Goal: Information Seeking & Learning: Learn about a topic

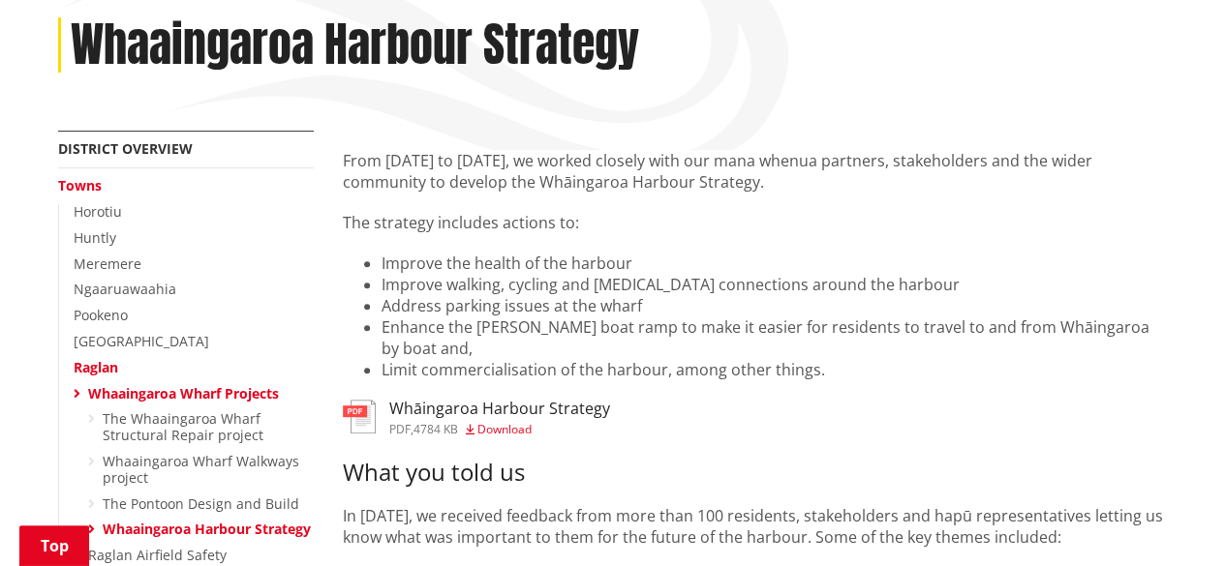
scroll to position [194, 0]
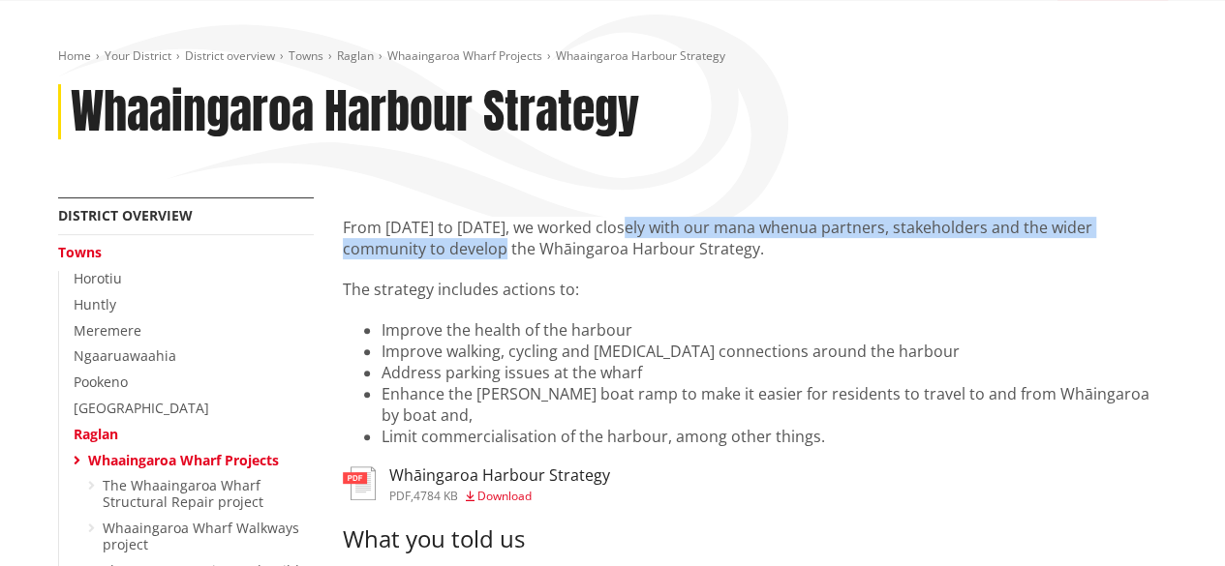
drag, startPoint x: 468, startPoint y: 248, endPoint x: 627, endPoint y: 214, distance: 163.3
copy p "worked closely with our mana whenua partners, stakeholders and the wider commun…"
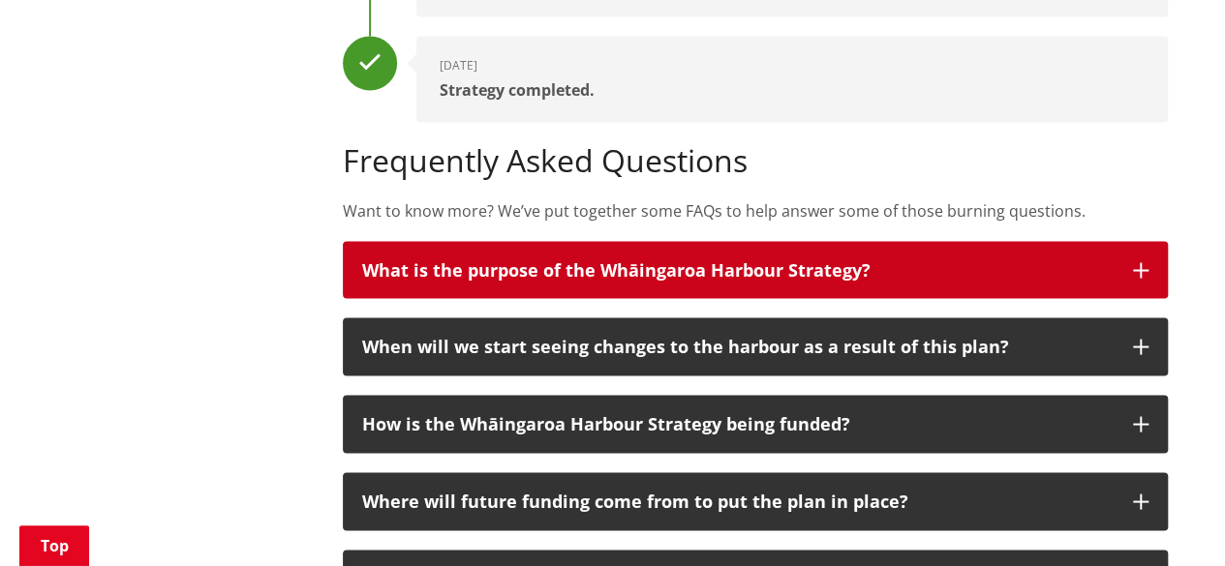
scroll to position [1646, 0]
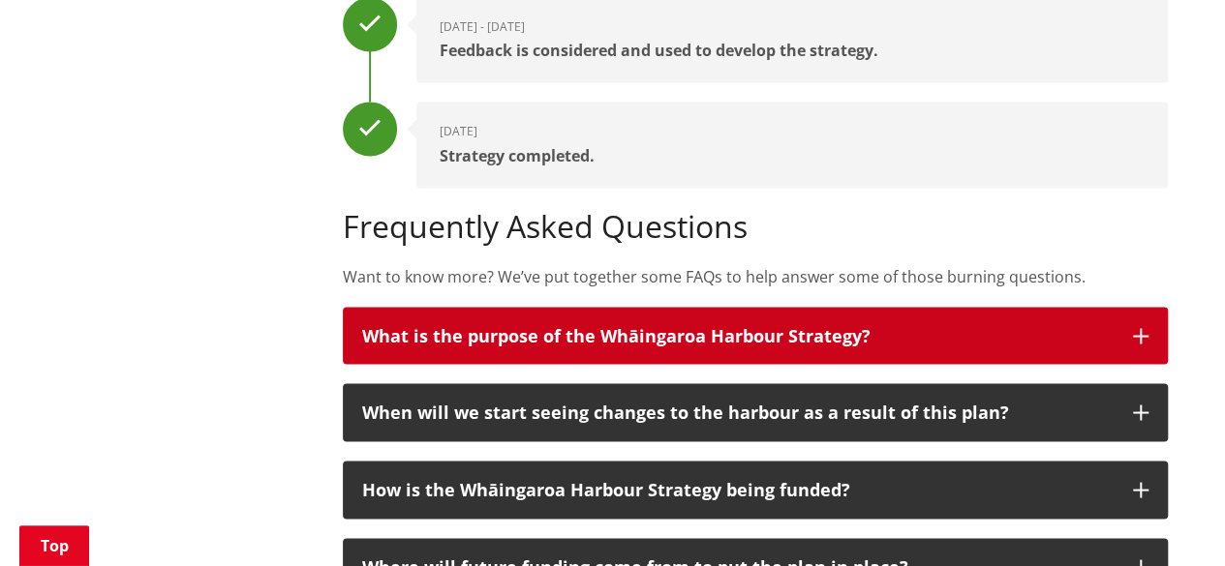
click at [790, 334] on h3 "What is the purpose of the Whāingaroa Harbour Strategy?" at bounding box center [737, 335] width 751 height 19
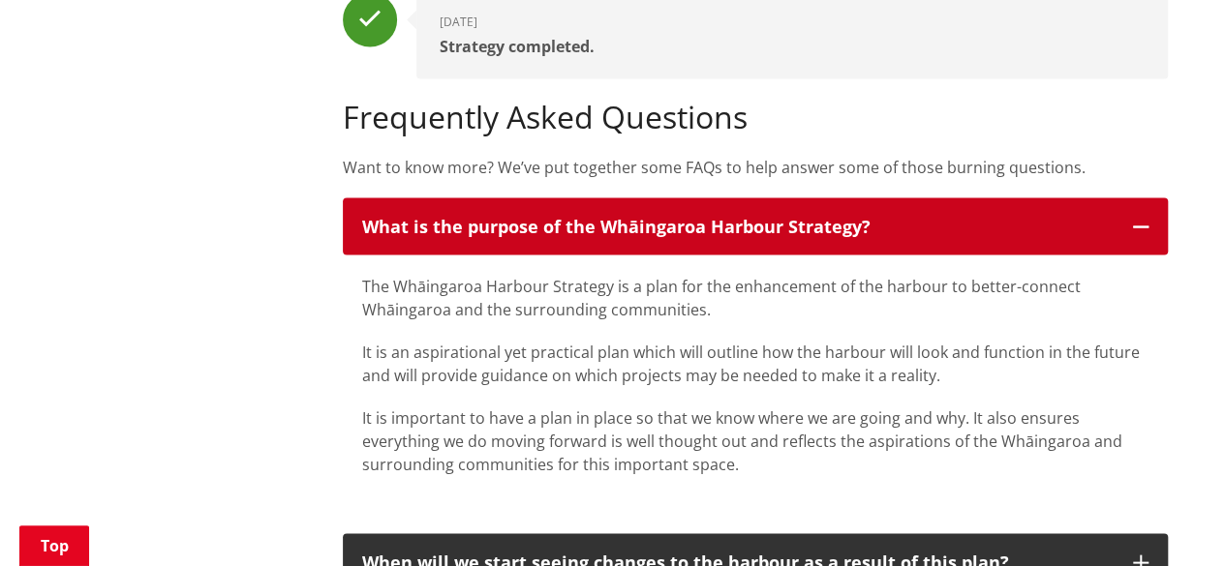
scroll to position [1937, 0]
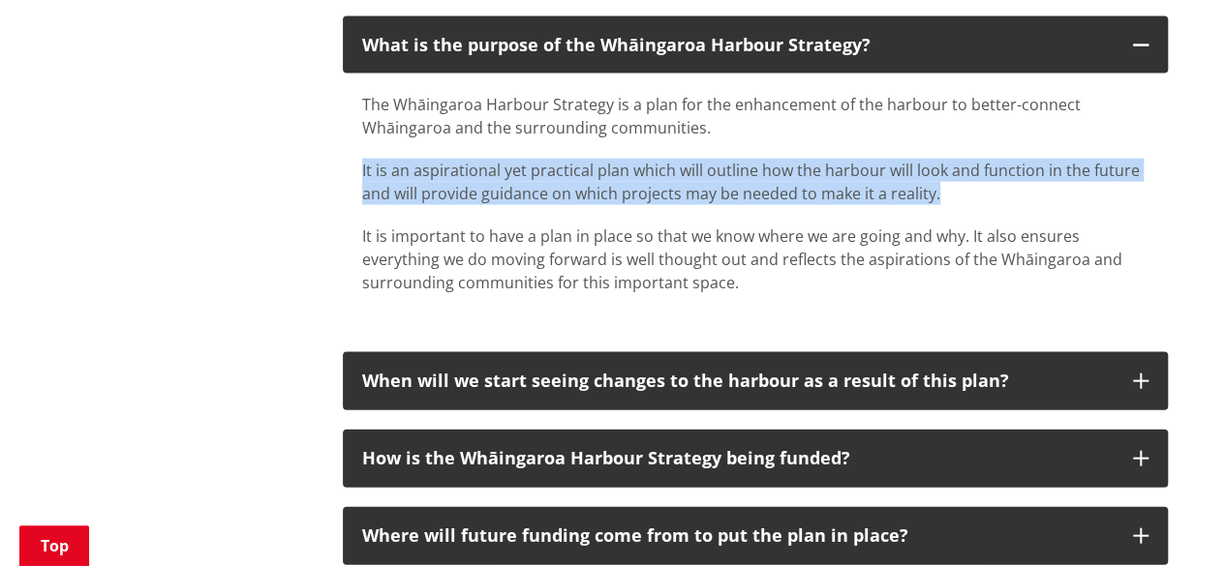
drag, startPoint x: 937, startPoint y: 191, endPoint x: 347, endPoint y: 173, distance: 591.0
click at [347, 173] on div "The Whāingaroa Harbour Strategy is a plan for the enhancement of the harbour to…" at bounding box center [755, 204] width 825 height 260
copy p "It is an aspirational yet practical plan which will outline how the harbour wil…"
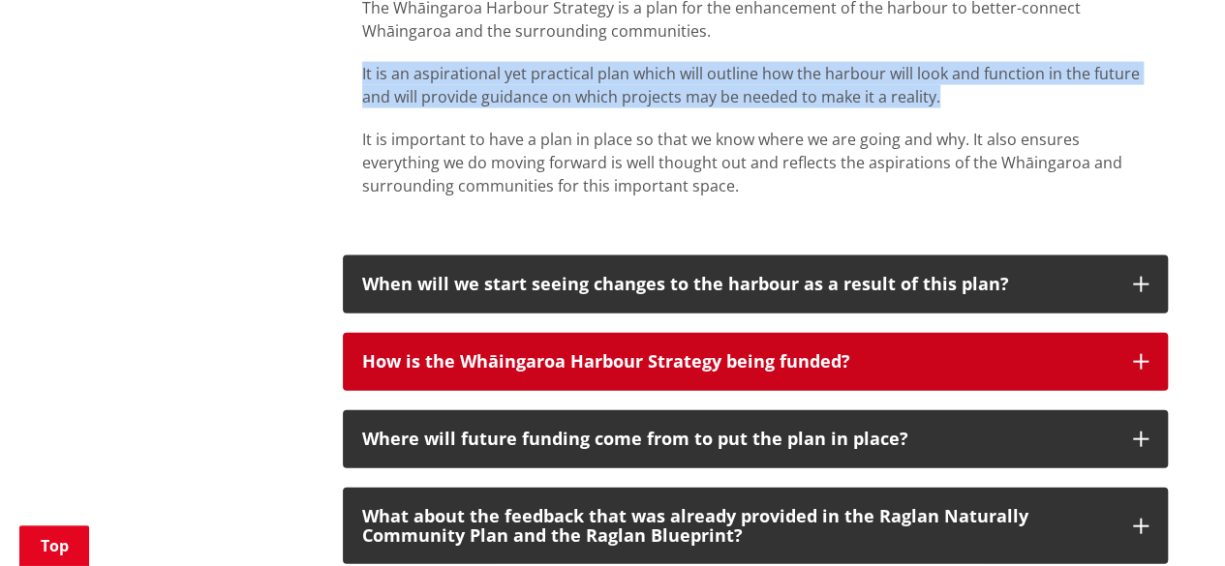
click at [1145, 361] on icon "button" at bounding box center [1140, 361] width 15 height 15
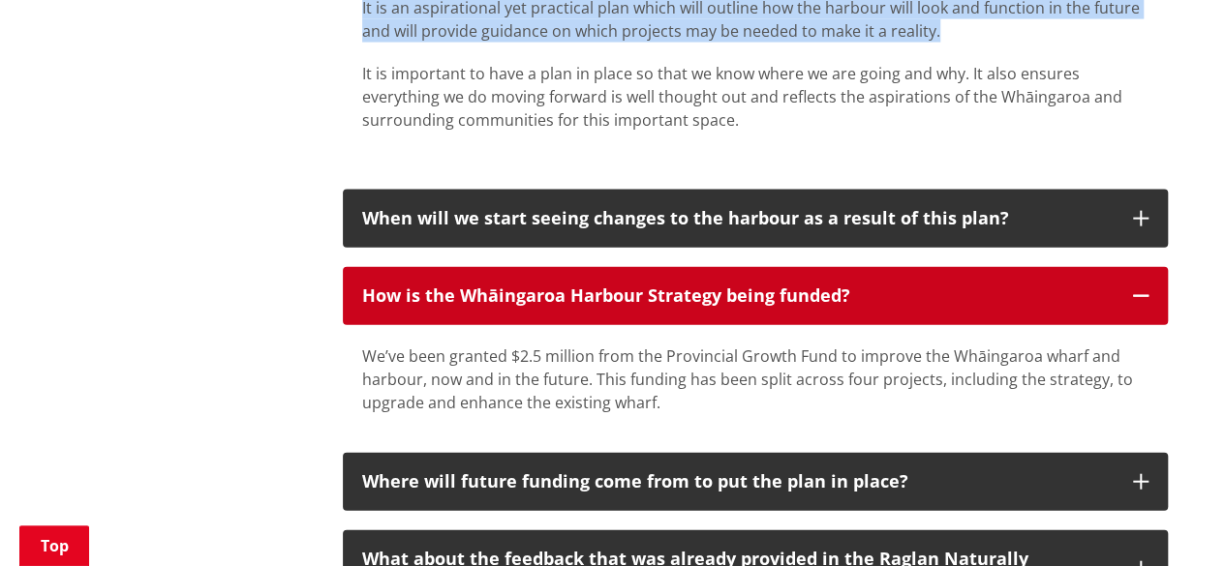
scroll to position [2130, 0]
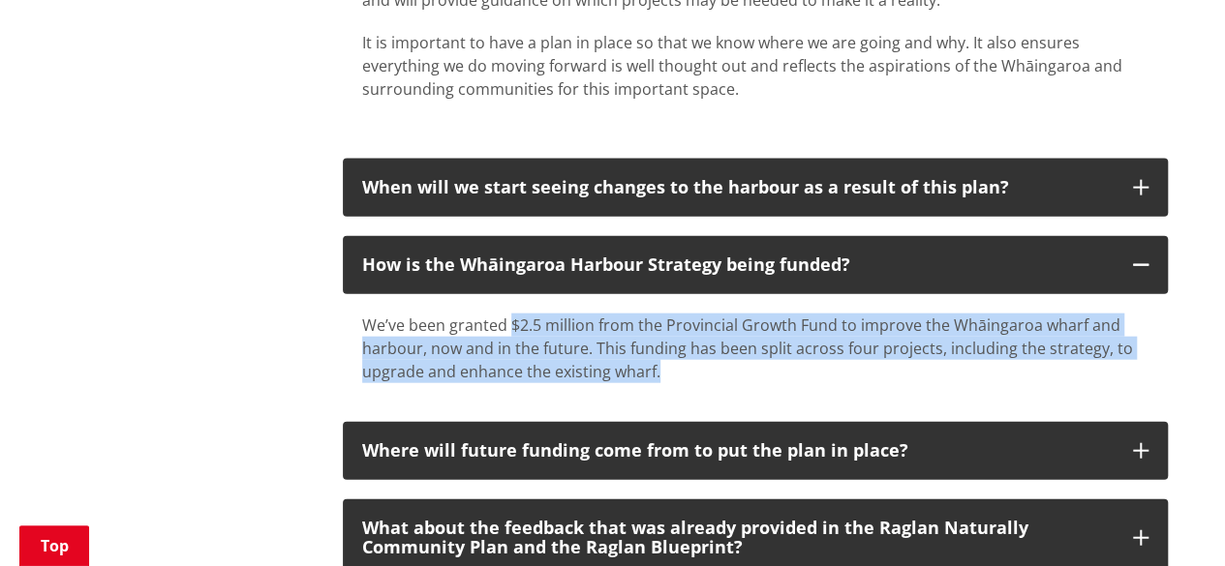
drag, startPoint x: 663, startPoint y: 371, endPoint x: 507, endPoint y: 322, distance: 163.3
click at [507, 322] on div "We’ve been granted $2.5 million from the Provincial Growth Fund to improve the …" at bounding box center [755, 349] width 786 height 70
copy div "$2.5 million from the Provincial Growth Fund to improve the Whāingaroa wharf an…"
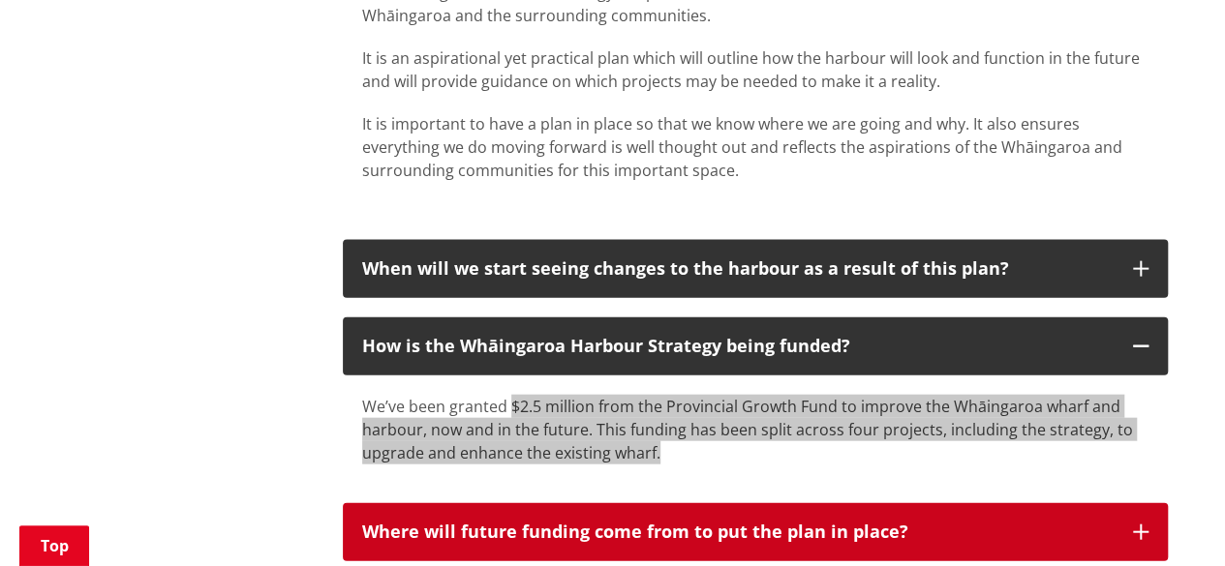
scroll to position [2034, 0]
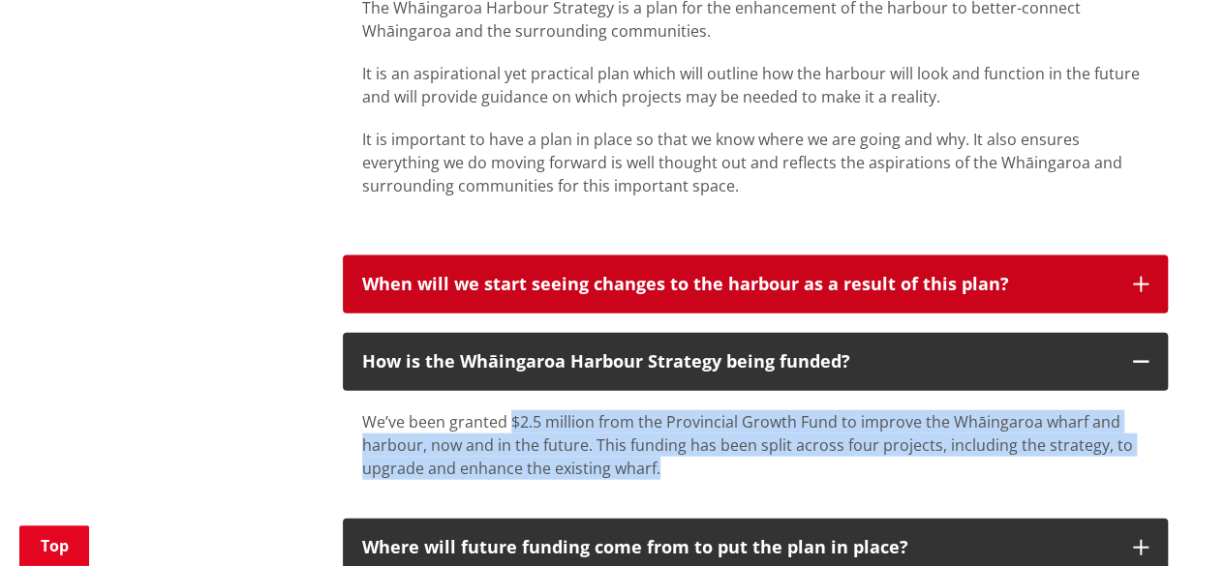
drag, startPoint x: 1136, startPoint y: 284, endPoint x: 824, endPoint y: 336, distance: 316.2
click at [1134, 284] on icon "button" at bounding box center [1140, 284] width 15 height 15
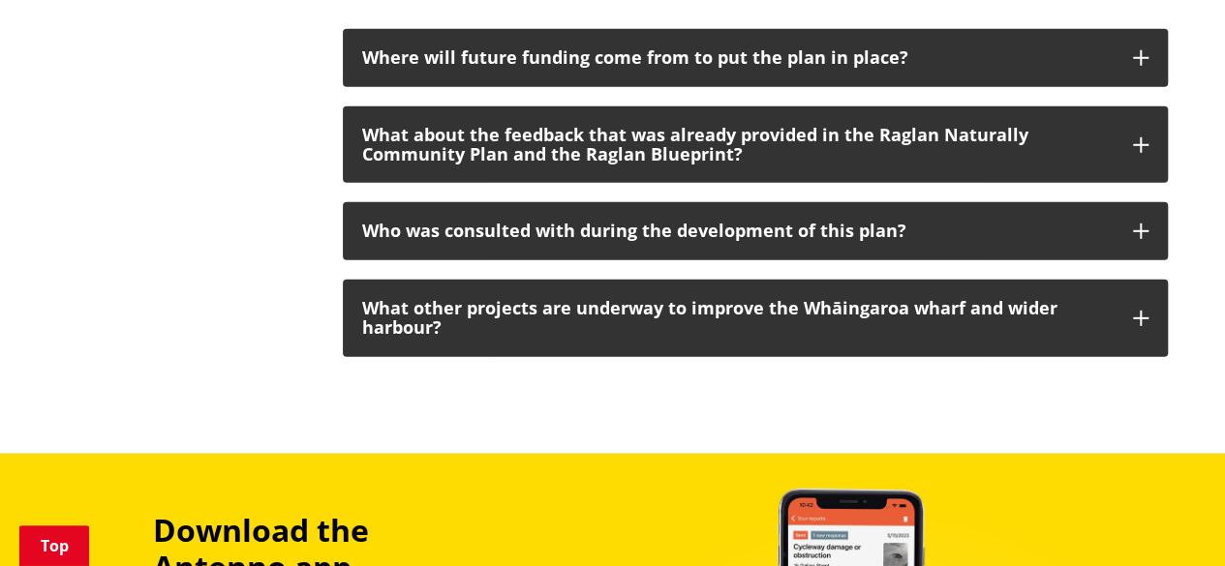
scroll to position [2808, 0]
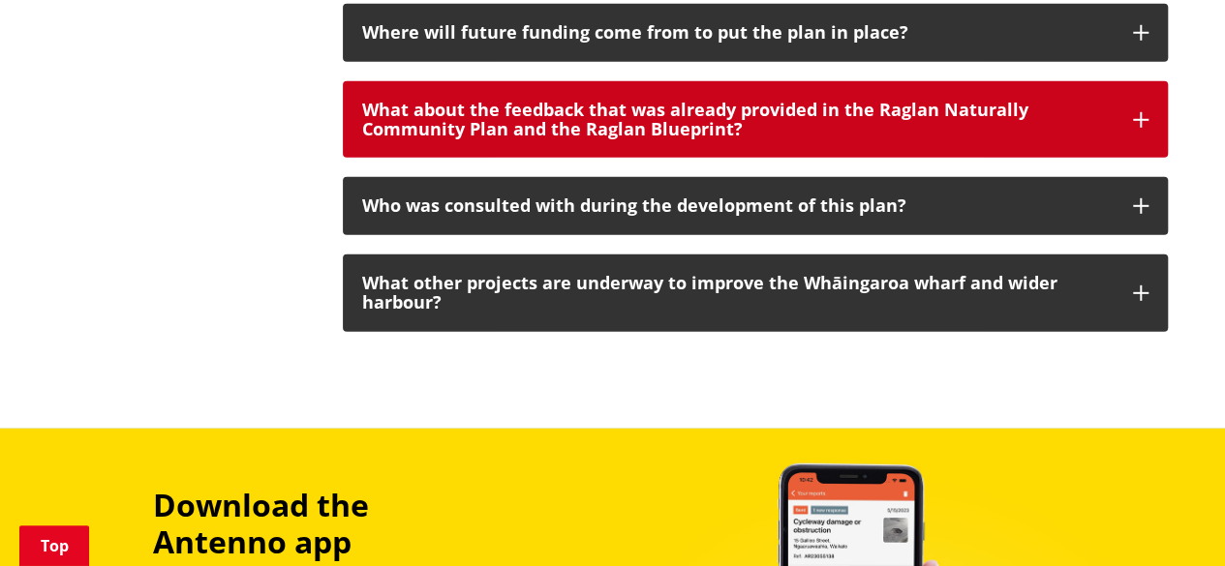
click at [865, 129] on h3 "What about the feedback that was already provided in the Raglan Naturally Commu…" at bounding box center [737, 120] width 751 height 39
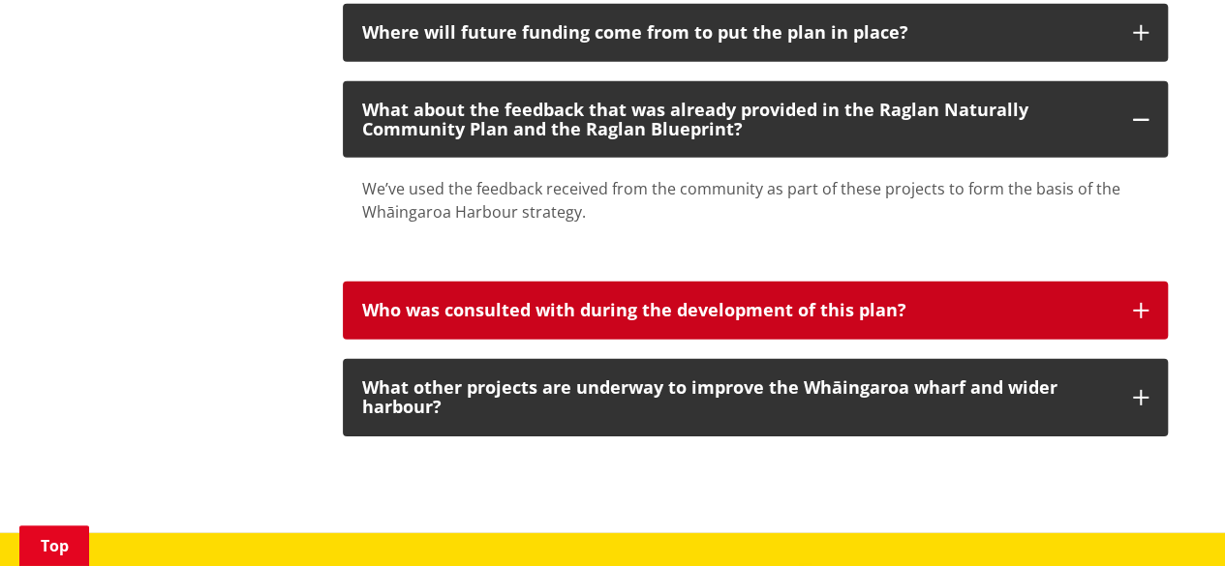
click at [593, 305] on h3 "Who was consulted with during the development of this plan?" at bounding box center [737, 310] width 751 height 19
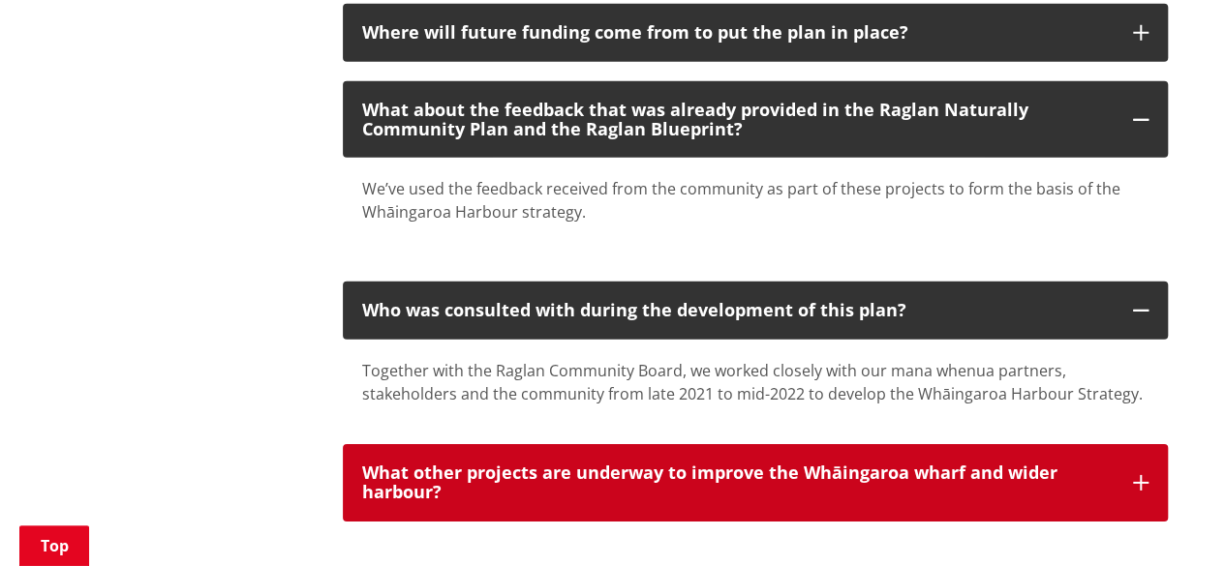
click at [589, 477] on h3 "What other projects are underway to improve the Whāingaroa wharf and wider harb…" at bounding box center [737, 483] width 751 height 39
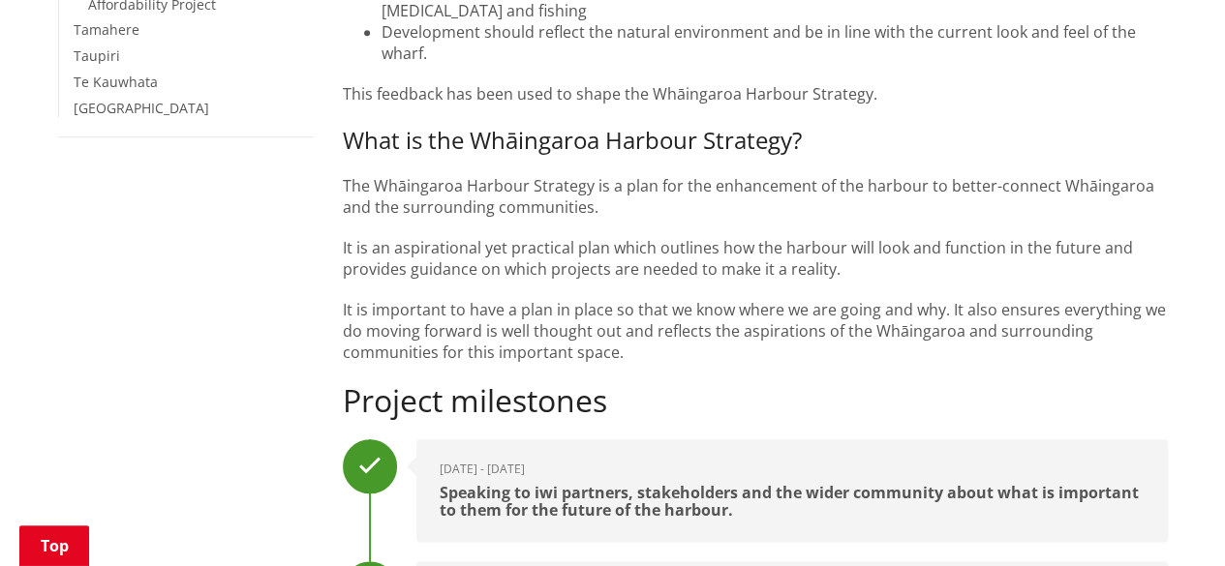
scroll to position [872, 0]
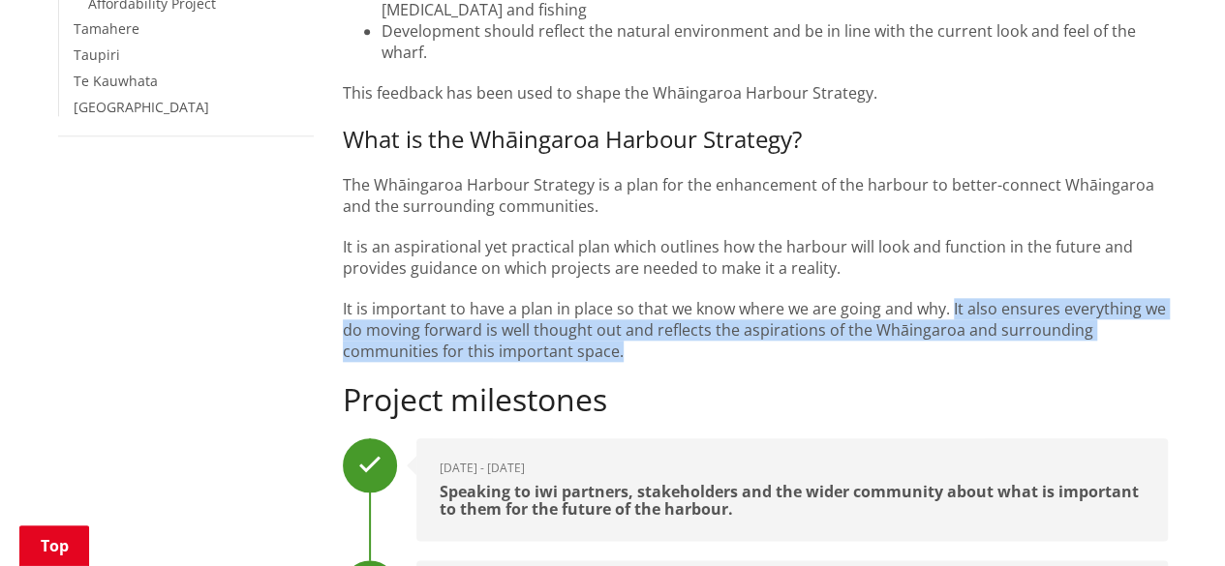
drag, startPoint x: 626, startPoint y: 353, endPoint x: 951, endPoint y: 307, distance: 328.7
click at [951, 307] on p "It is important to have a plan in place so that we know where we are going and …" at bounding box center [755, 330] width 825 height 64
copy p "It also ensures everything we do moving forward is well thought out and reflect…"
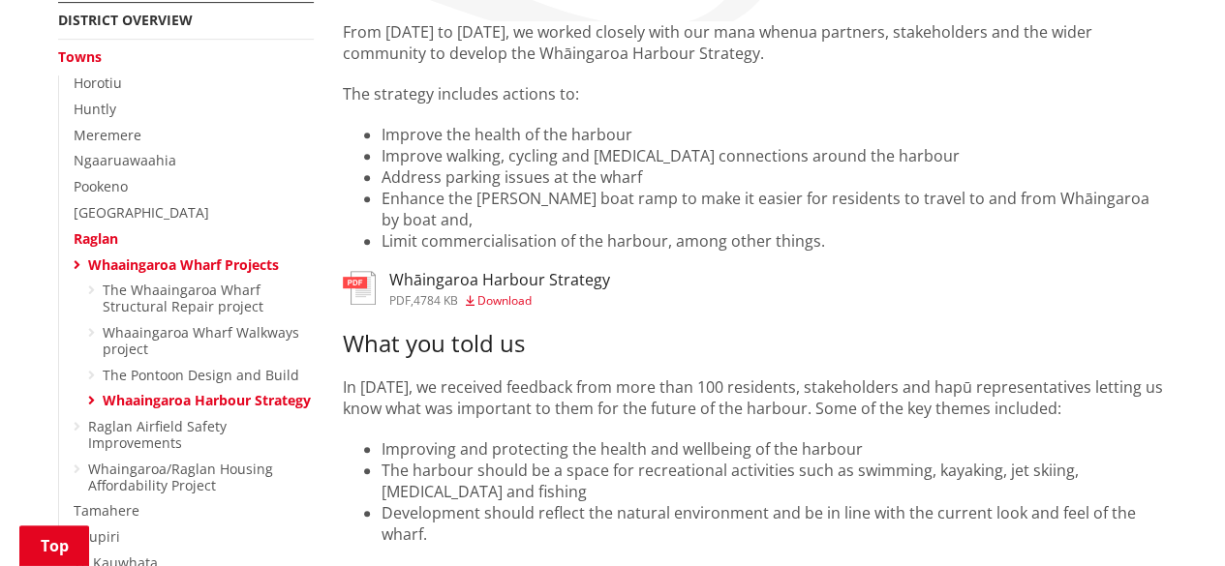
scroll to position [387, 0]
click at [508, 286] on h3 "Whāingaroa Harbour Strategy" at bounding box center [499, 282] width 221 height 18
